Goal: Transaction & Acquisition: Purchase product/service

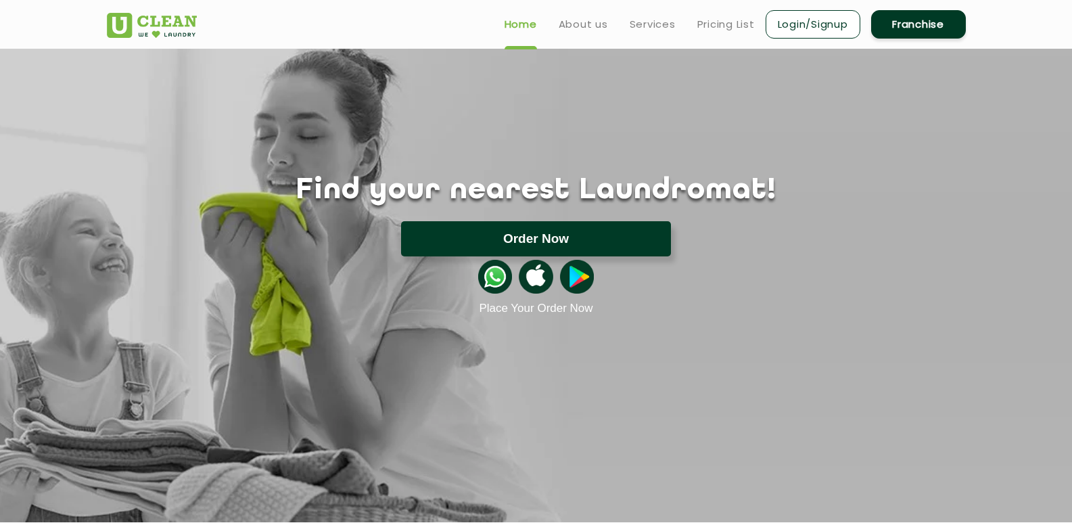
click at [555, 224] on button "Order Now" at bounding box center [536, 238] width 270 height 35
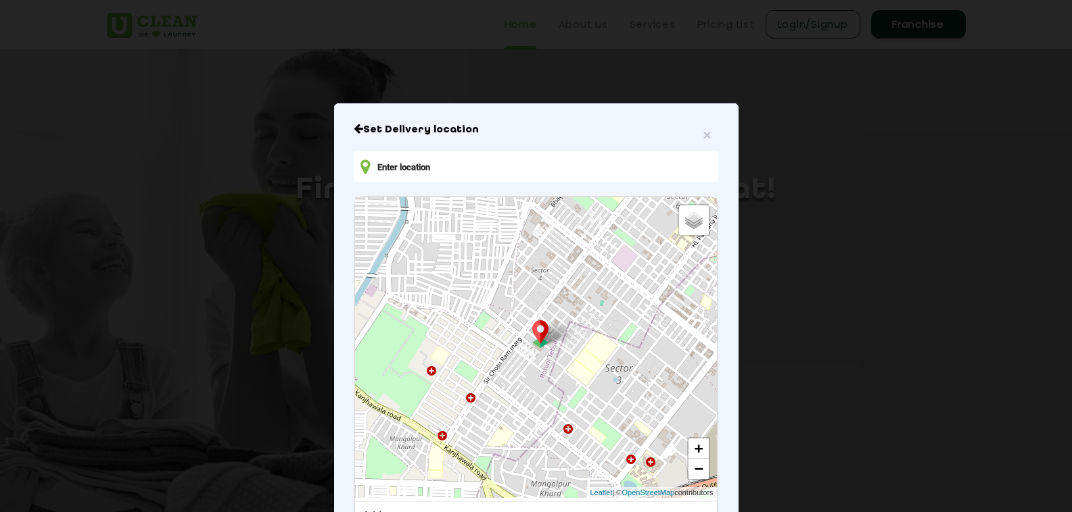
drag, startPoint x: 406, startPoint y: 156, endPoint x: 404, endPoint y: 167, distance: 11.0
click at [405, 164] on input "text" at bounding box center [536, 166] width 364 height 30
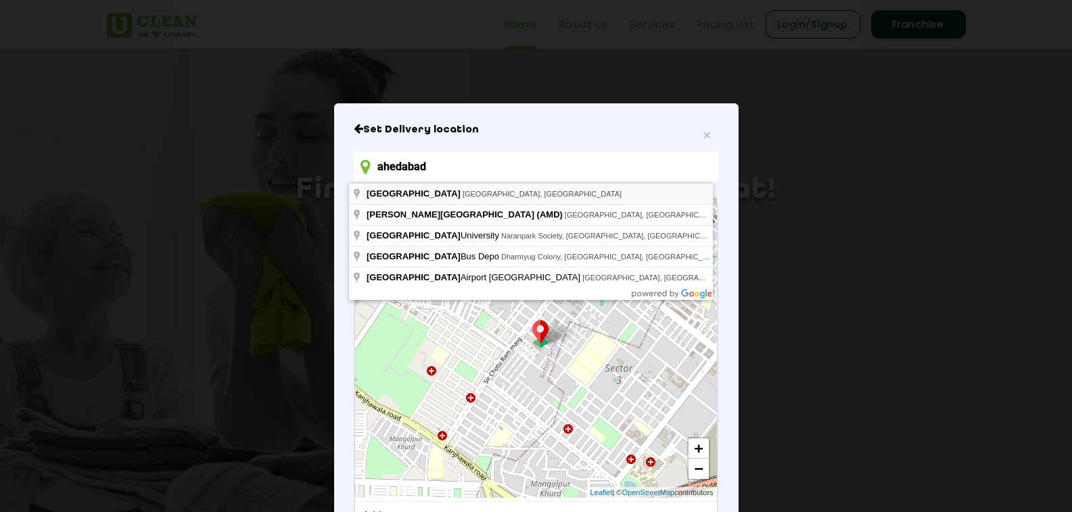
type input "[GEOGRAPHIC_DATA], [GEOGRAPHIC_DATA], [GEOGRAPHIC_DATA]"
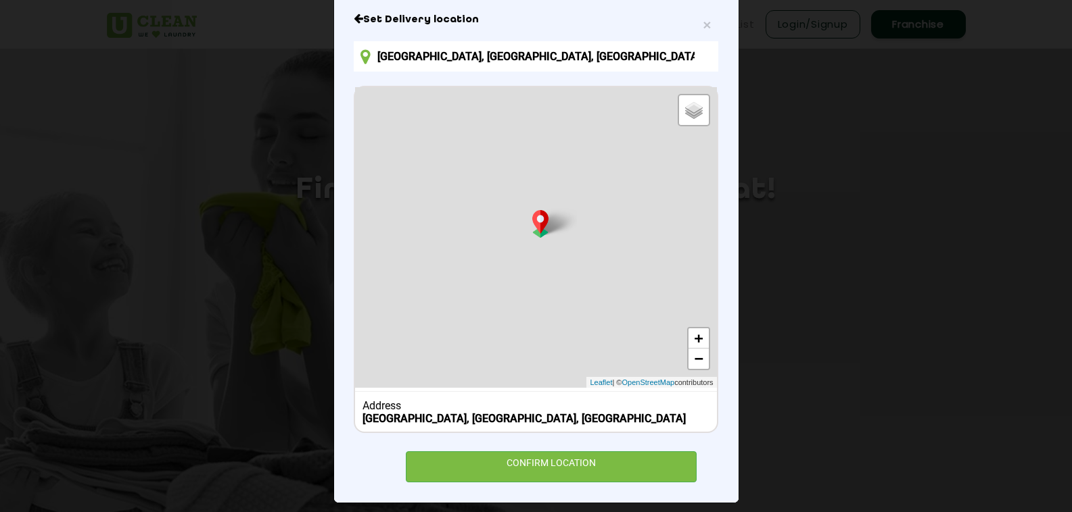
scroll to position [122, 0]
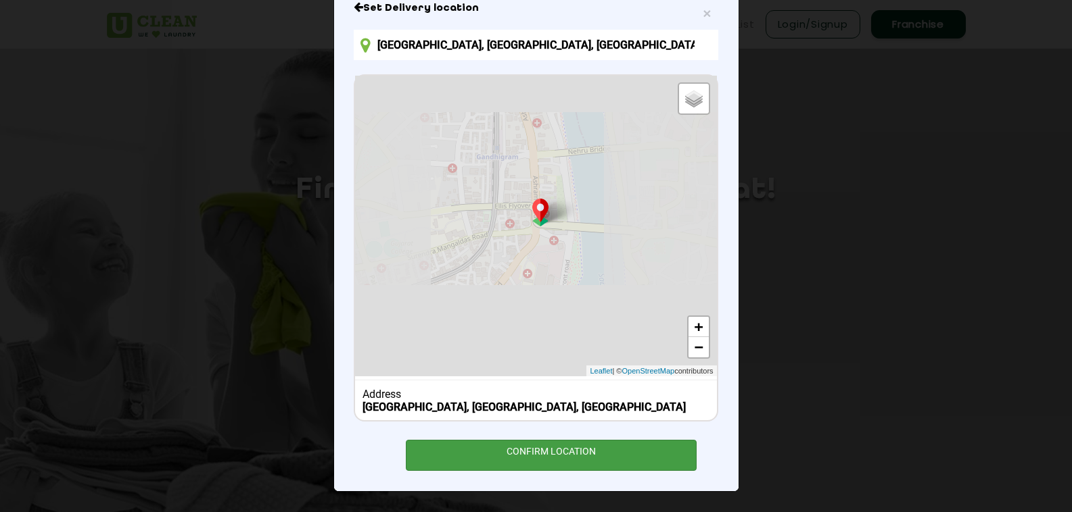
click at [586, 454] on div "CONFIRM LOCATION" at bounding box center [551, 455] width 291 height 30
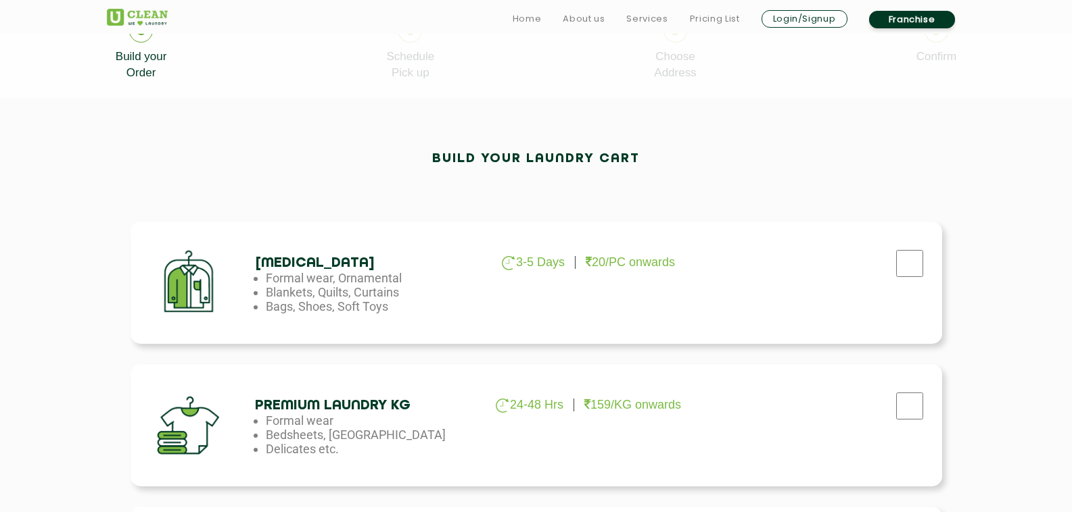
scroll to position [338, 0]
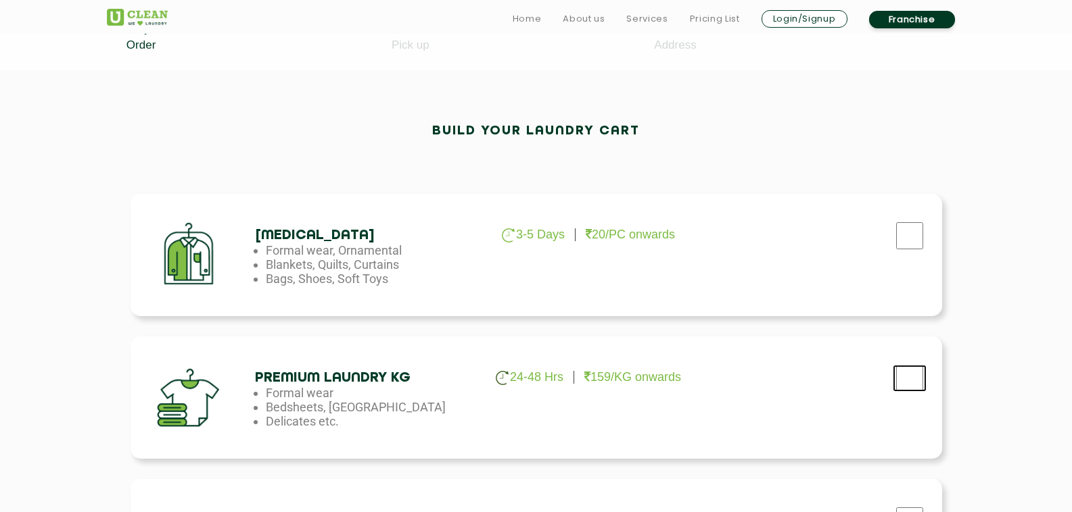
click at [911, 378] on input "checkbox" at bounding box center [909, 378] width 34 height 27
checkbox input "true"
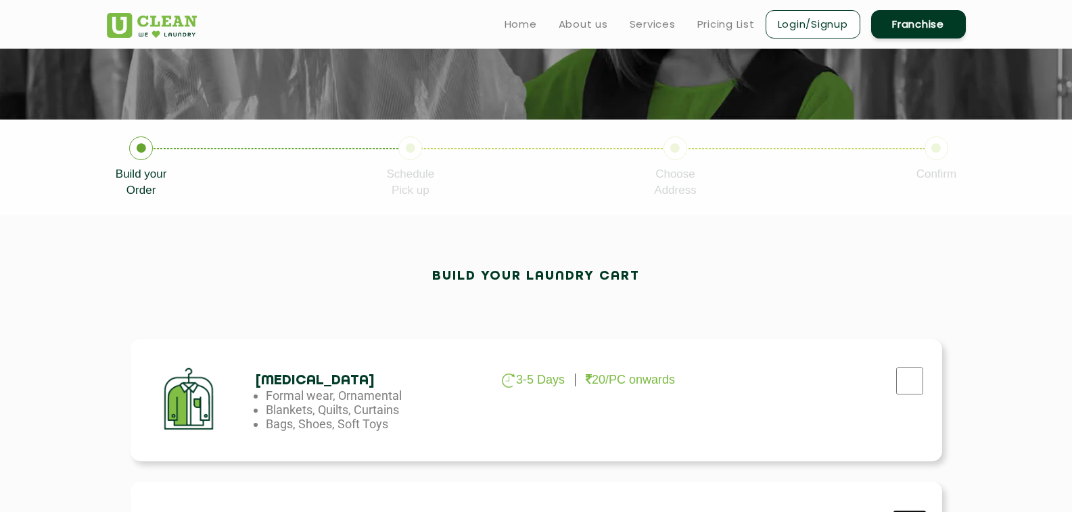
scroll to position [187, 0]
